Goal: Transaction & Acquisition: Book appointment/travel/reservation

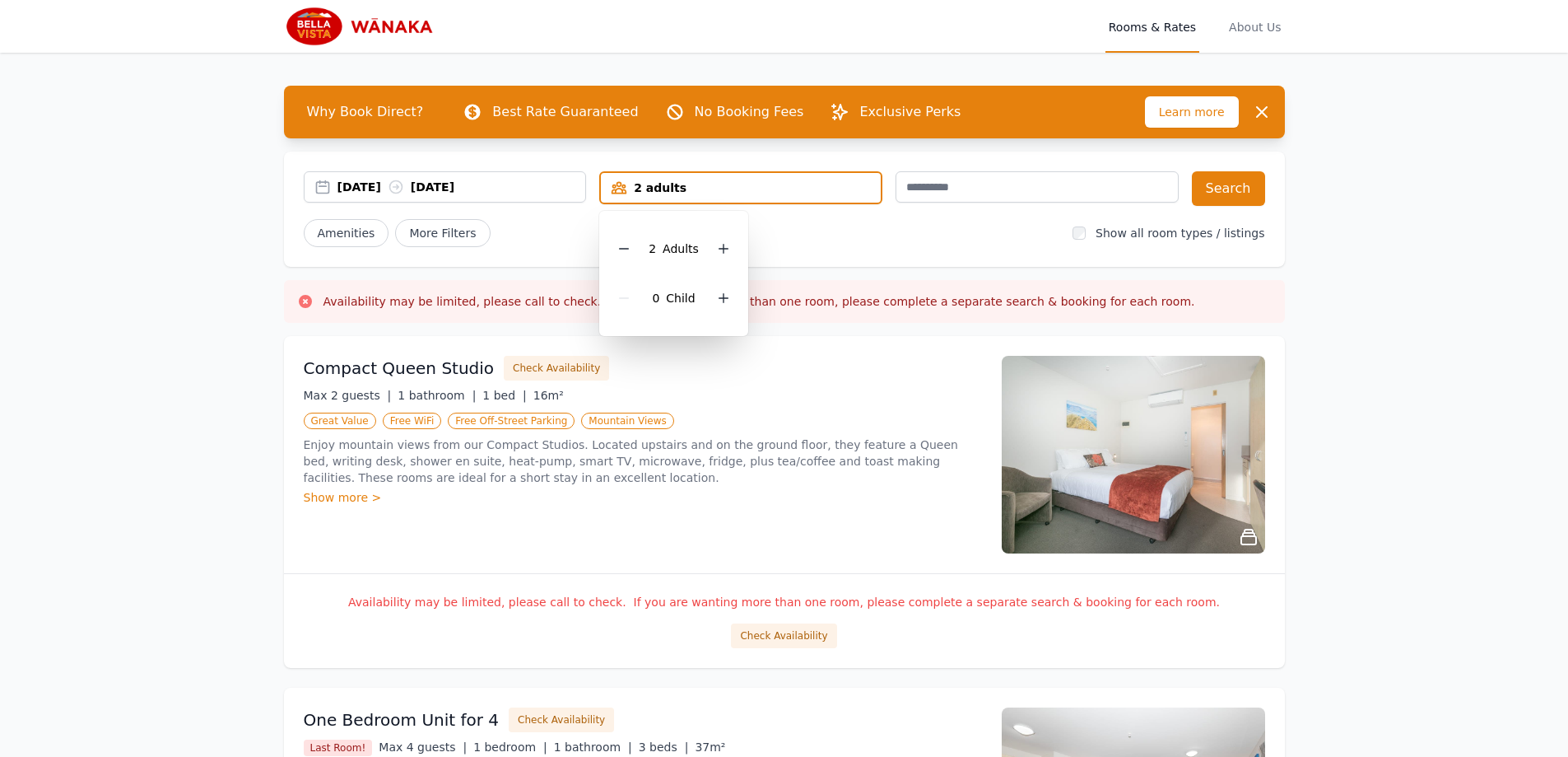
click at [731, 289] on div "0 Child" at bounding box center [674, 298] width 123 height 49
click at [726, 297] on icon at bounding box center [724, 298] width 13 height 13
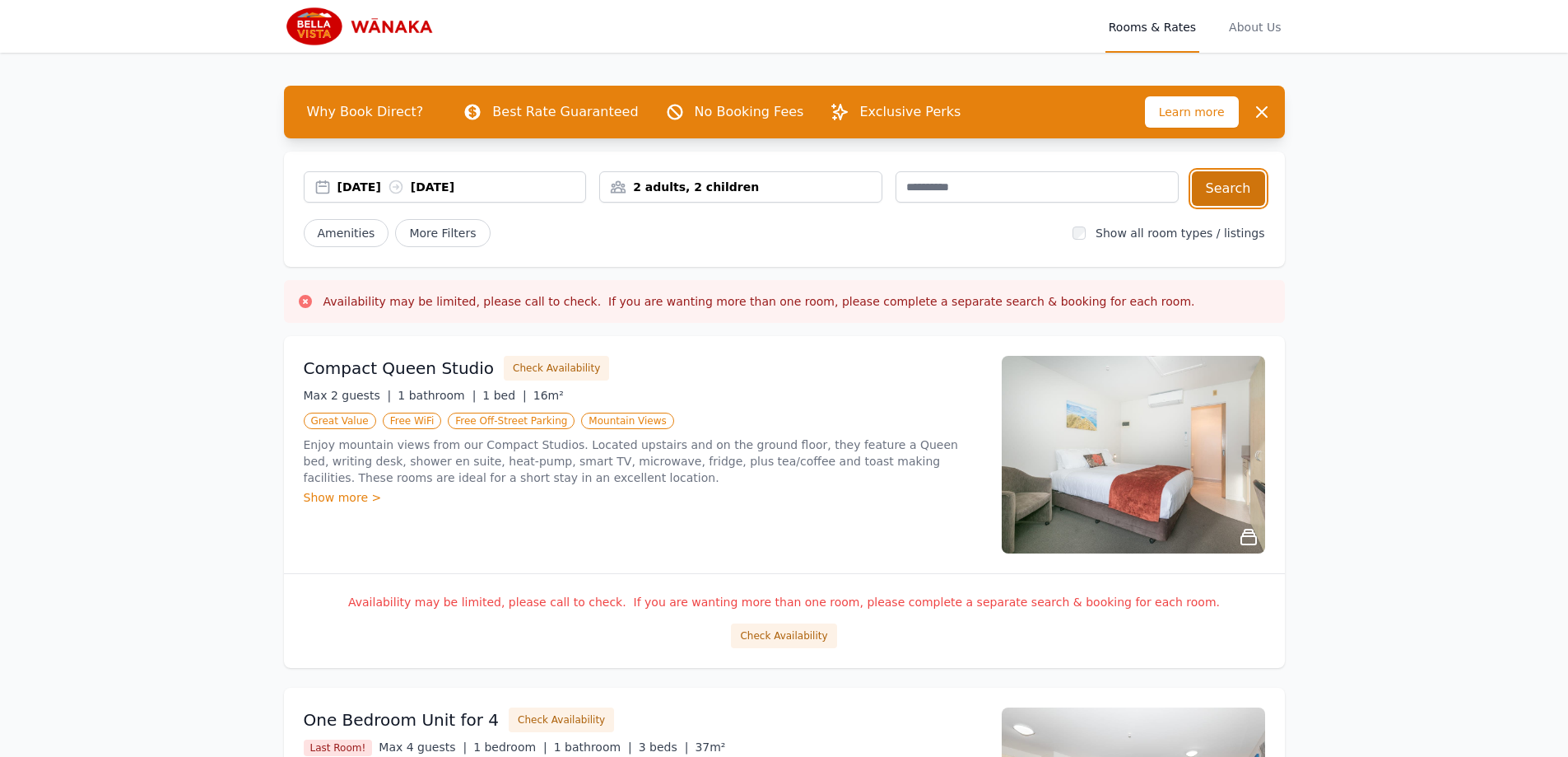
click at [1230, 181] on button "Search" at bounding box center [1228, 188] width 73 height 35
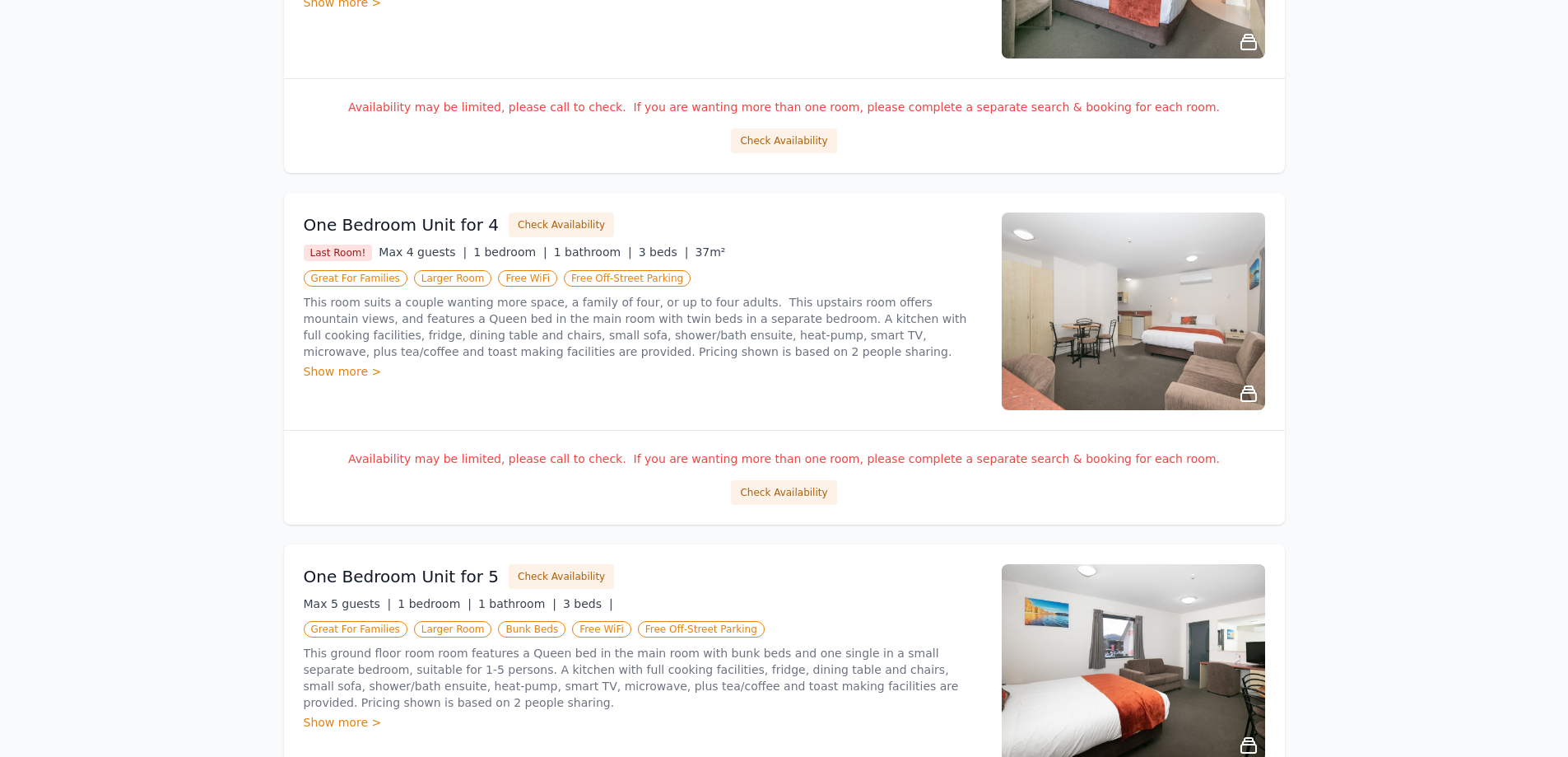
scroll to position [496, 0]
click at [810, 484] on button "Check Availability" at bounding box center [784, 491] width 105 height 25
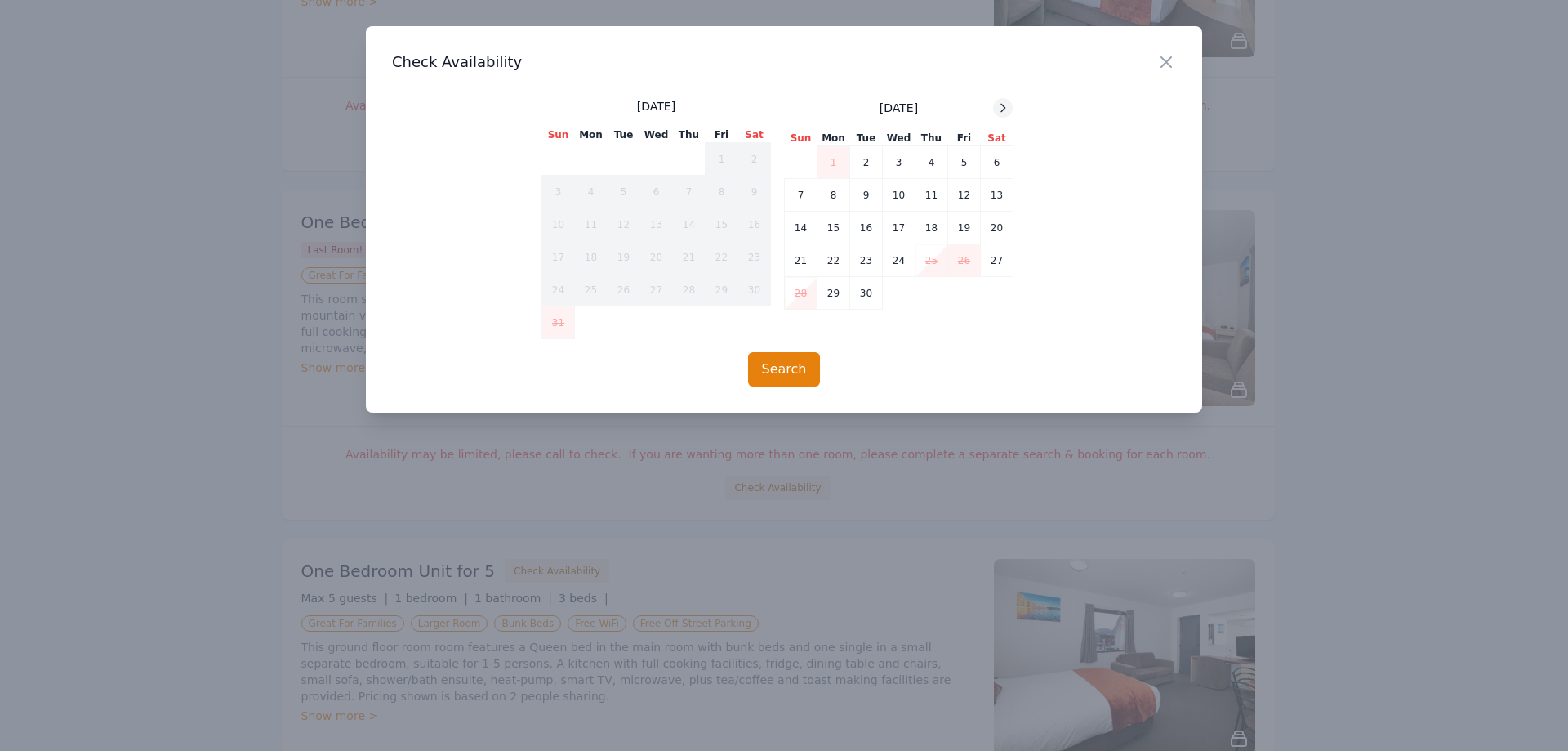
click at [998, 106] on icon at bounding box center [1002, 108] width 13 height 13
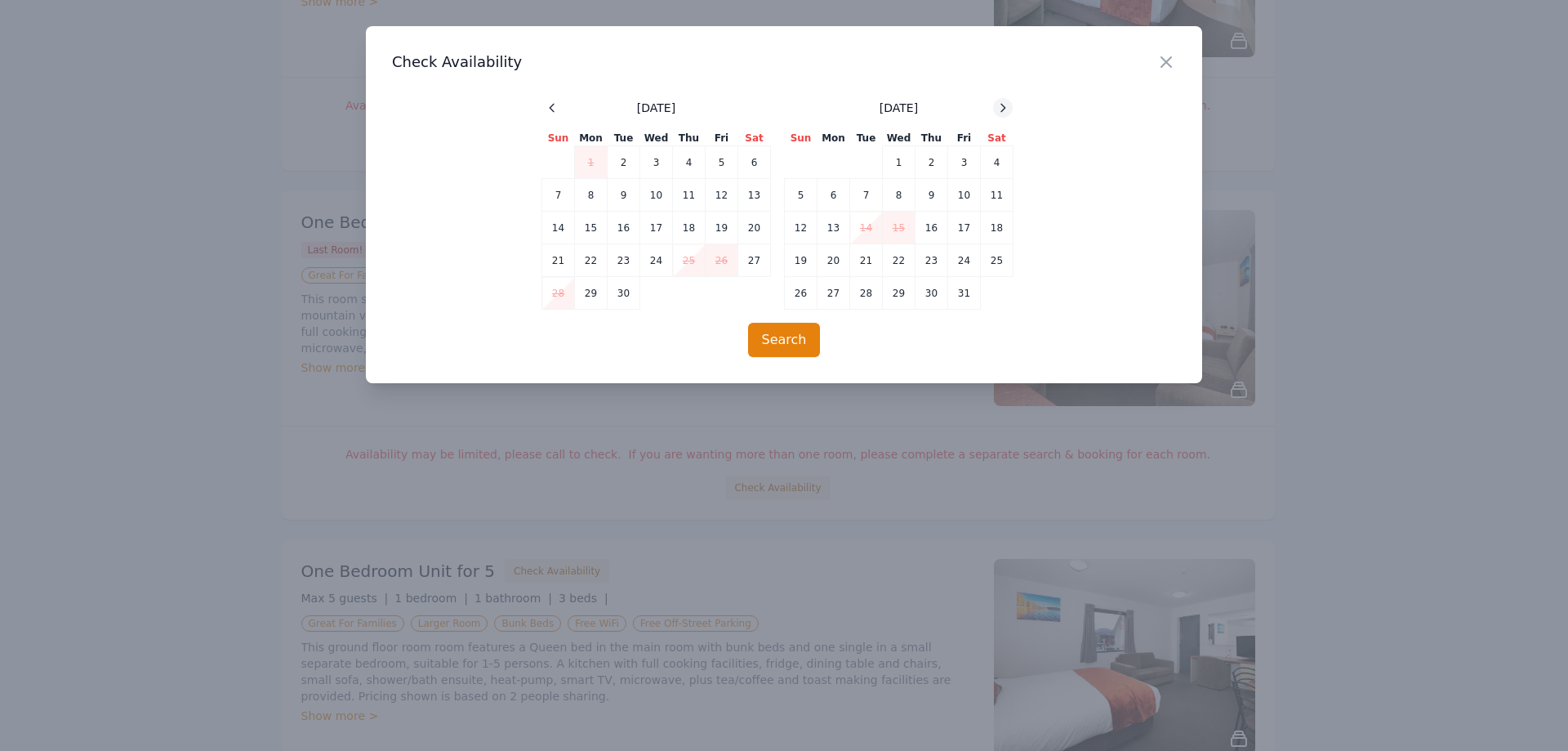
click at [998, 106] on icon at bounding box center [1002, 108] width 13 height 13
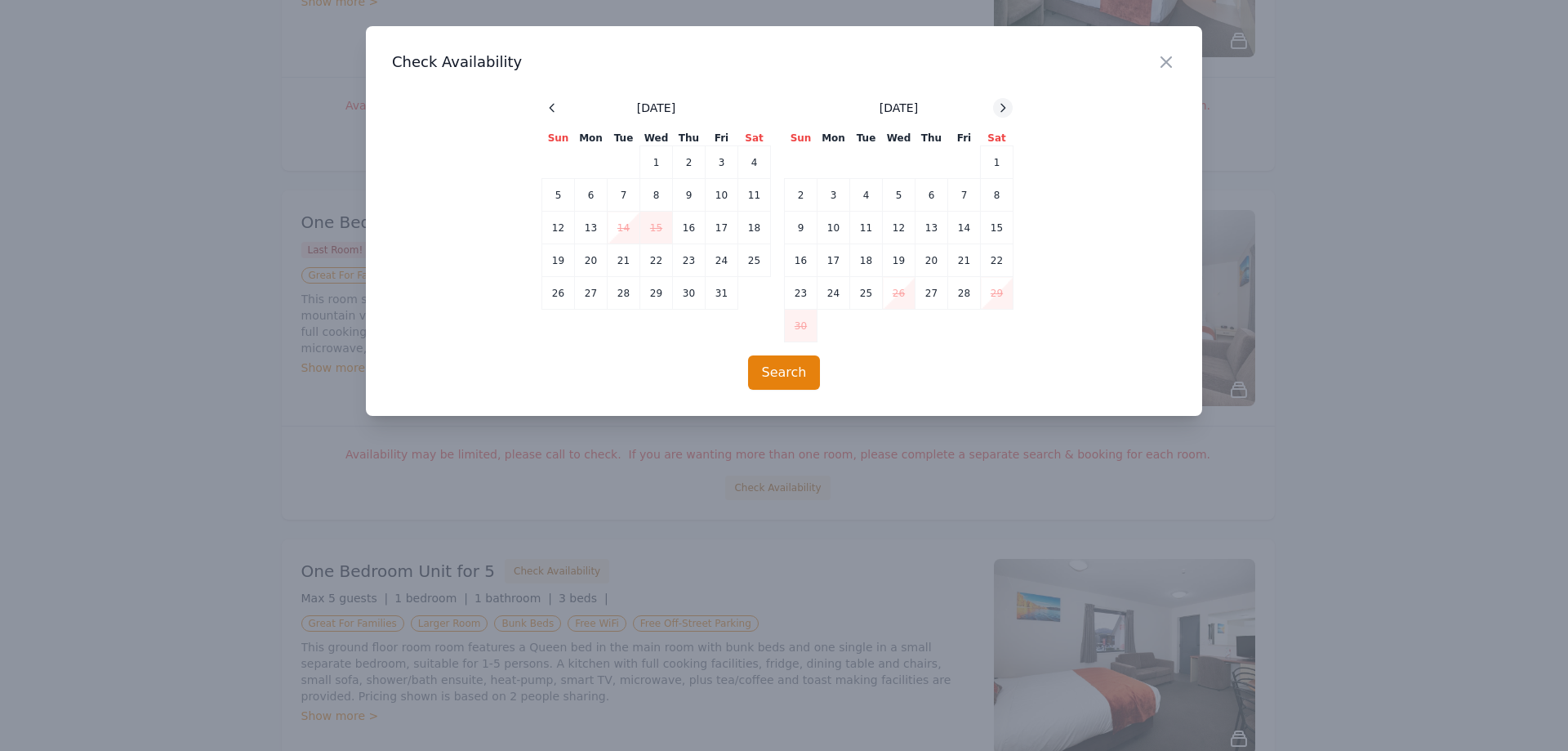
click at [998, 106] on icon at bounding box center [1002, 108] width 13 height 13
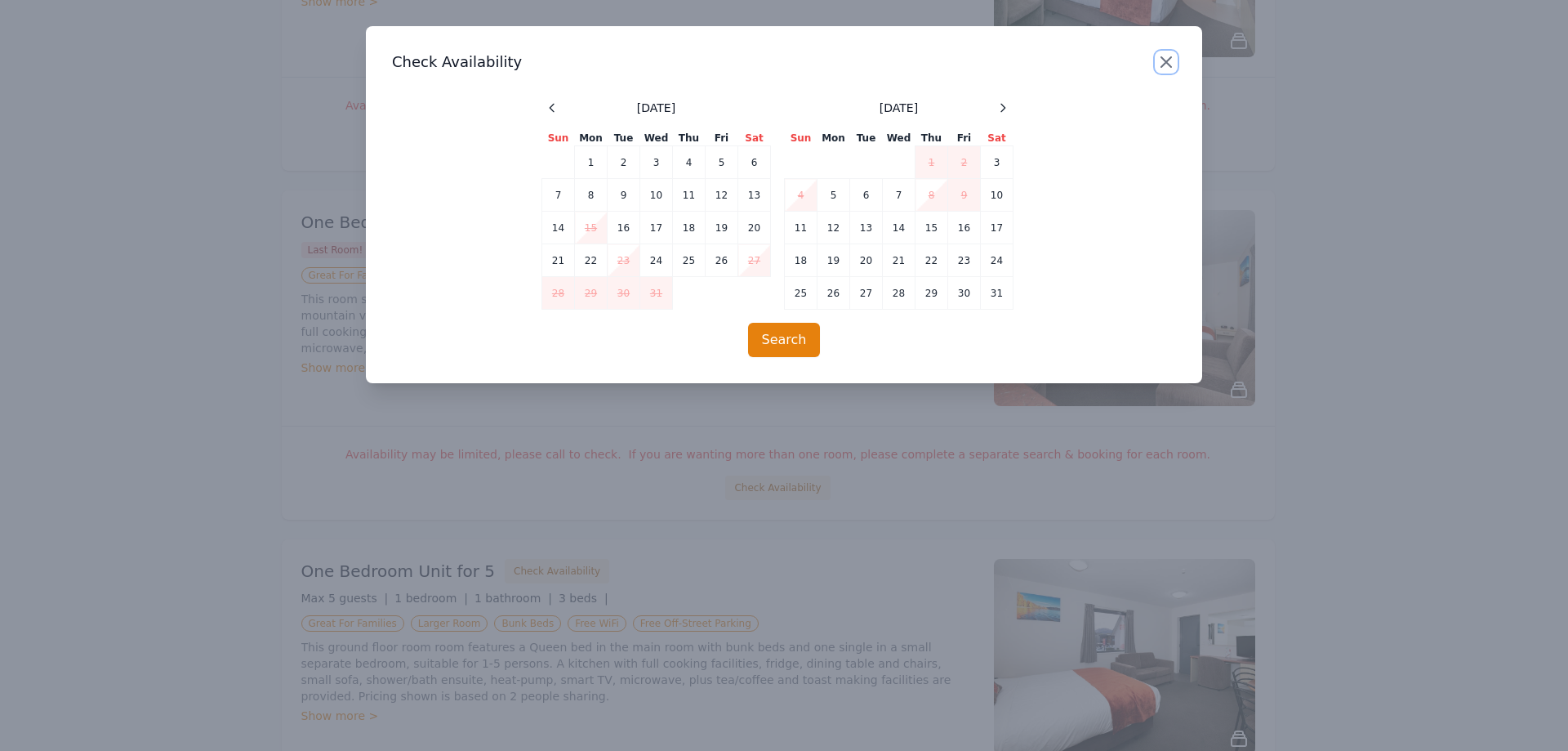
click at [1172, 59] on icon "button" at bounding box center [1165, 62] width 20 height 20
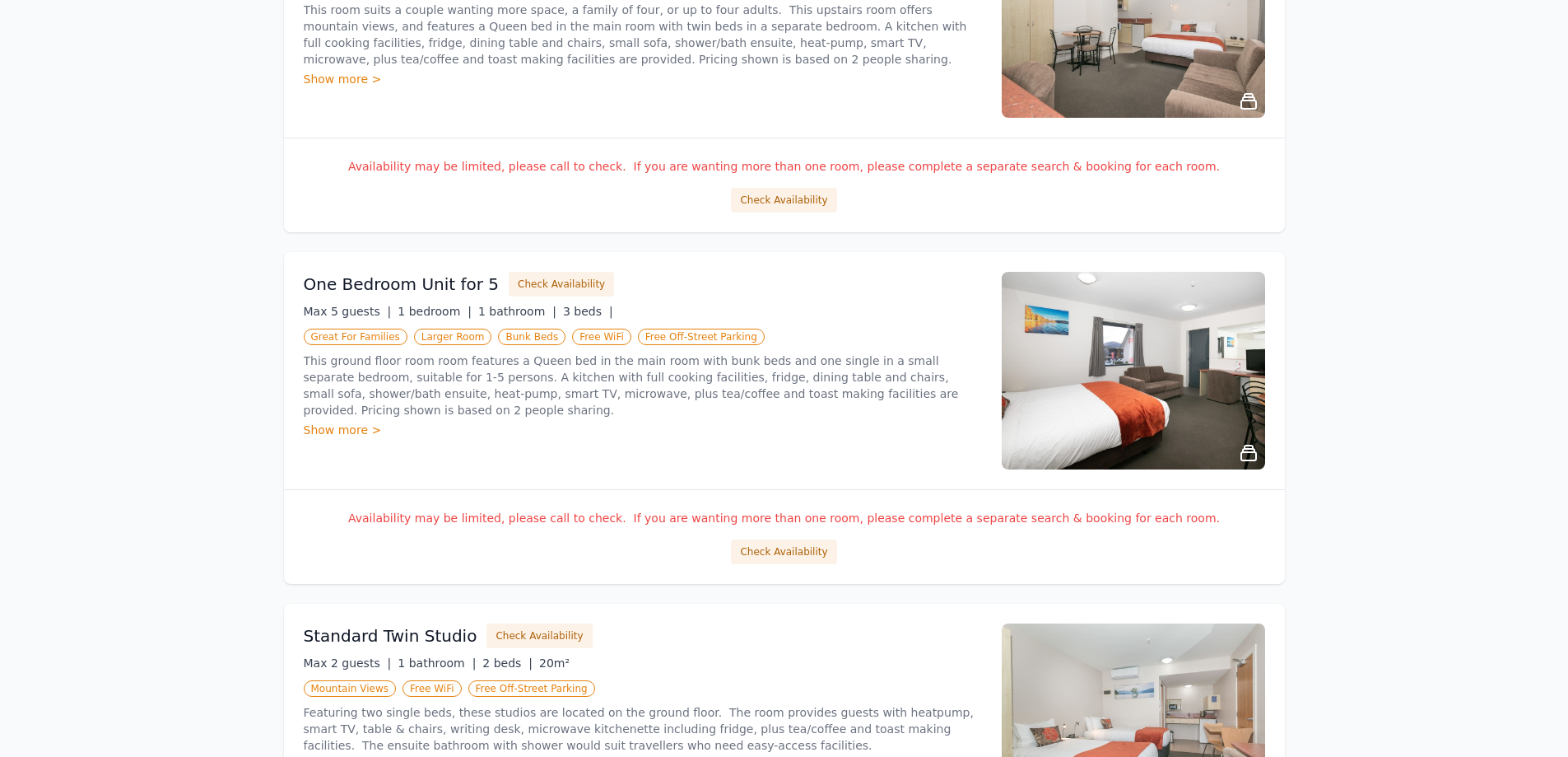
scroll to position [788, 0]
click at [772, 551] on button "Check Availability" at bounding box center [784, 551] width 105 height 25
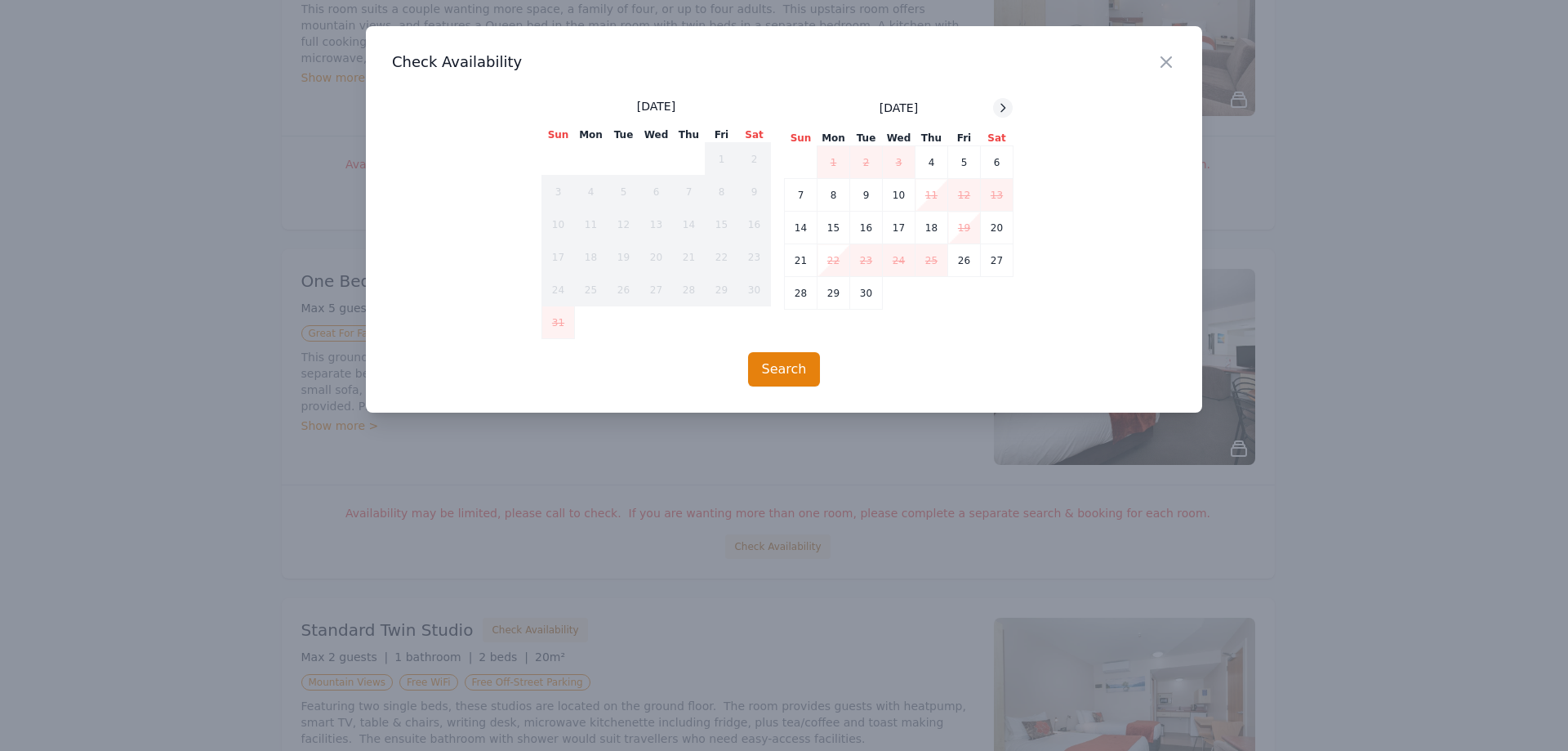
click at [1004, 109] on icon at bounding box center [1003, 107] width 4 height 8
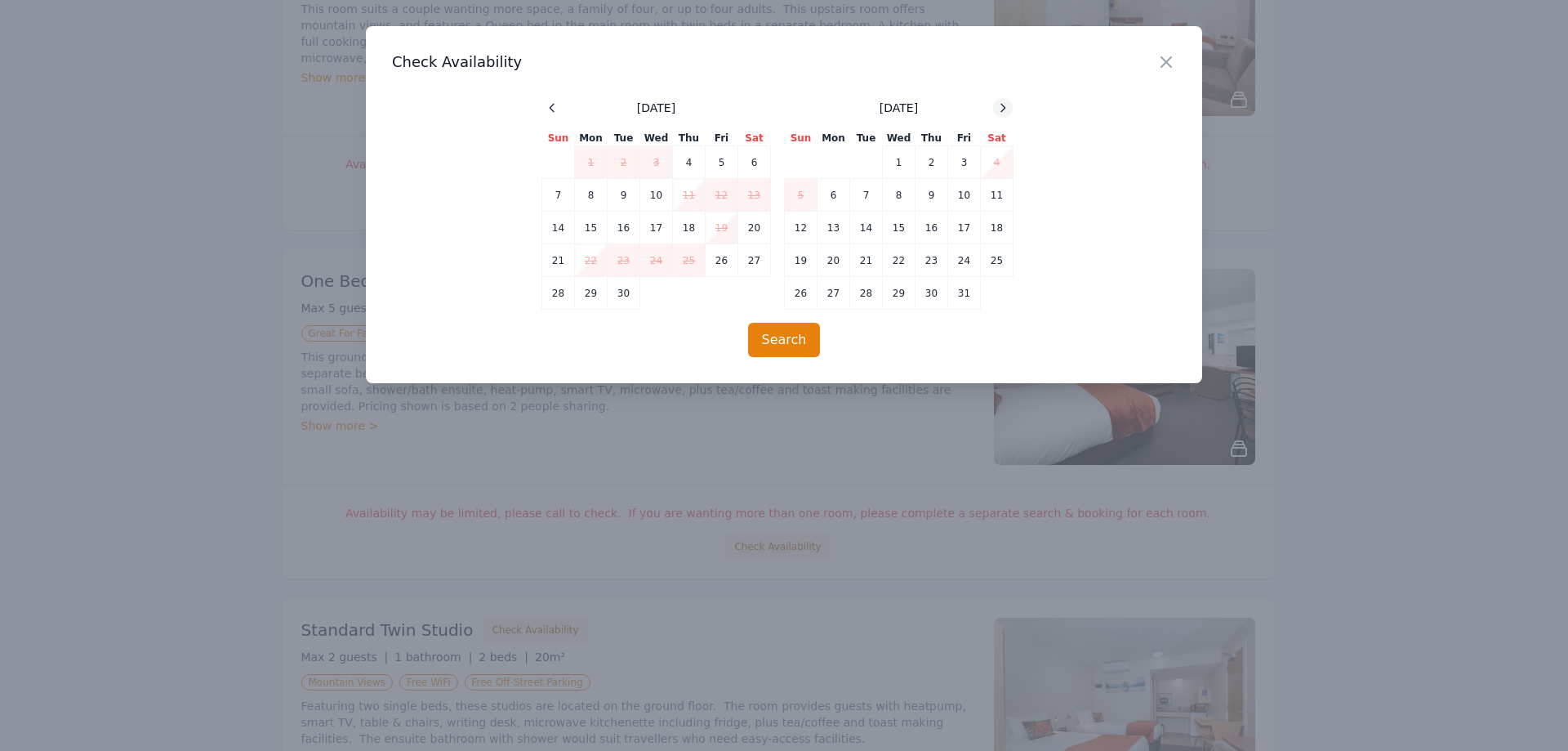
click at [1004, 109] on icon at bounding box center [1003, 107] width 4 height 8
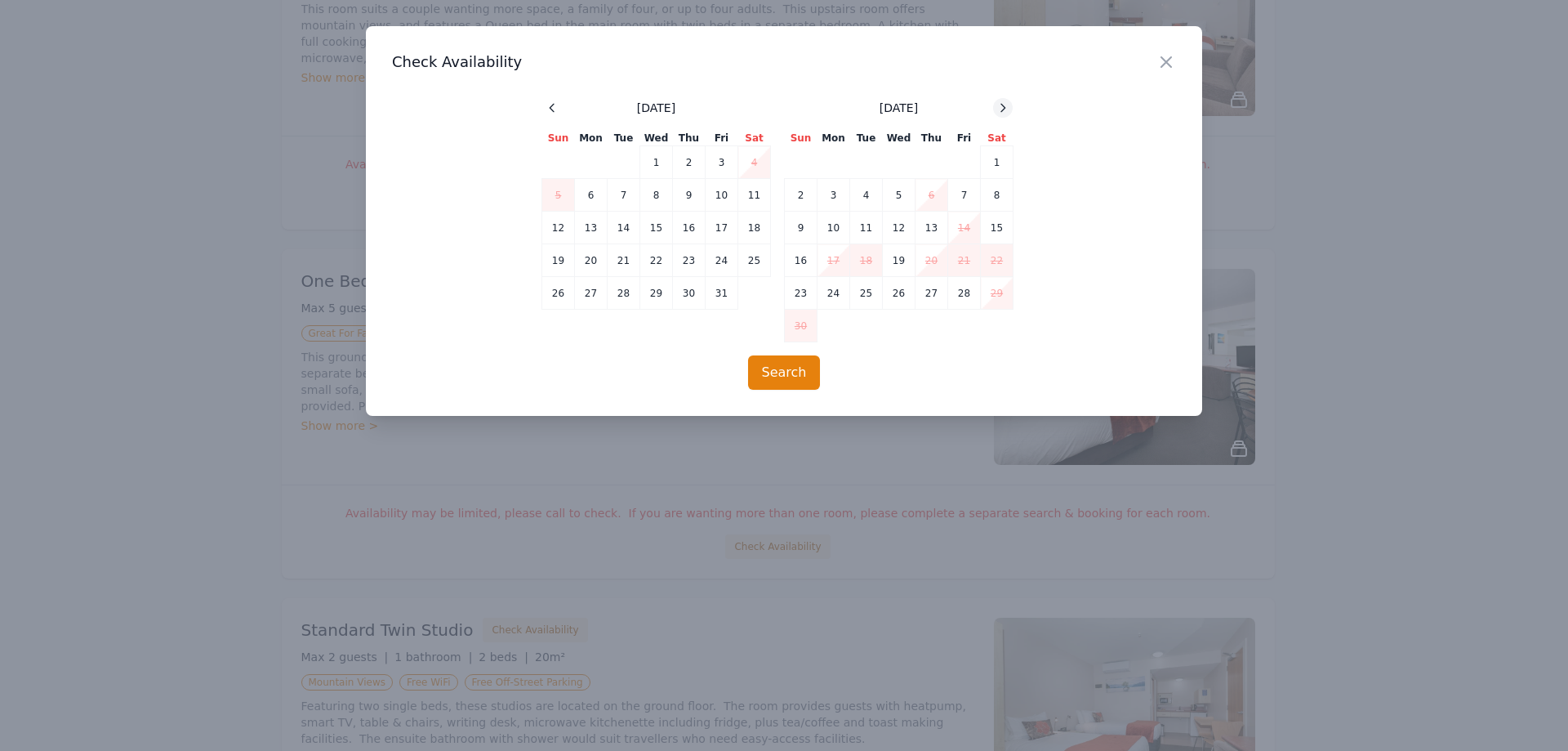
click at [1004, 109] on icon at bounding box center [1003, 107] width 4 height 8
click at [1008, 104] on icon at bounding box center [1002, 108] width 13 height 13
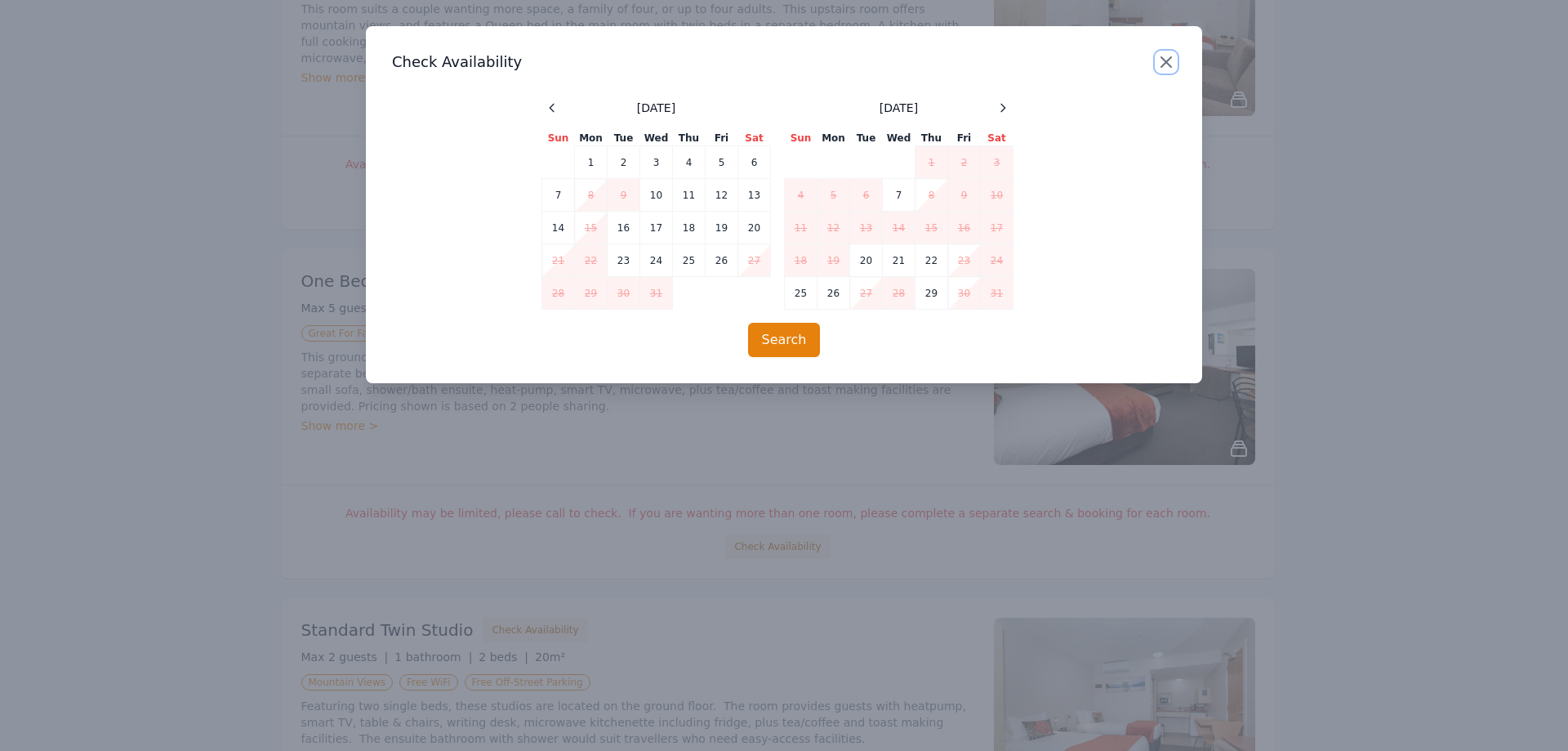
click at [1162, 57] on icon "button" at bounding box center [1165, 62] width 20 height 20
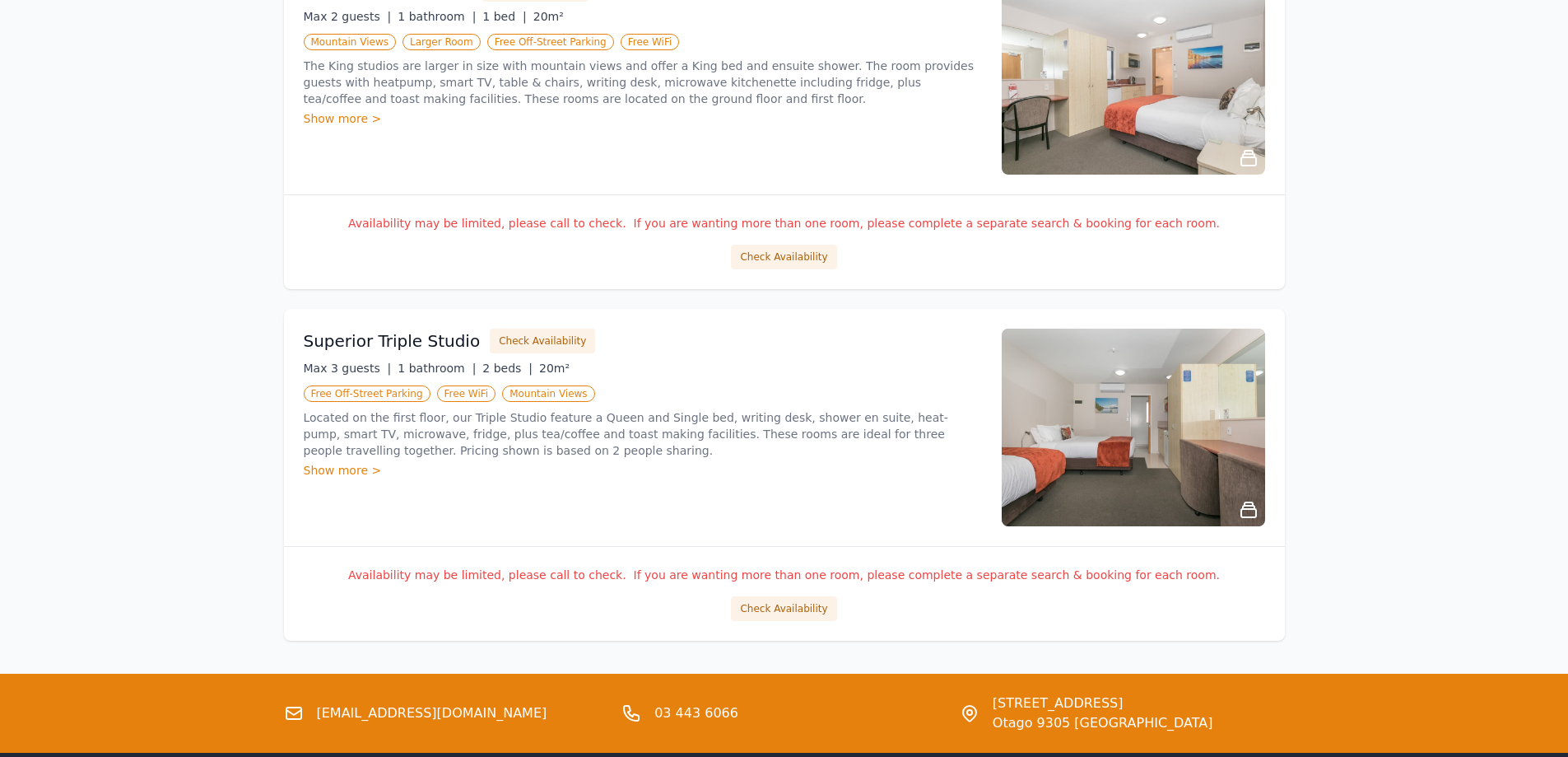
scroll to position [1896, 0]
